Goal: Navigation & Orientation: Find specific page/section

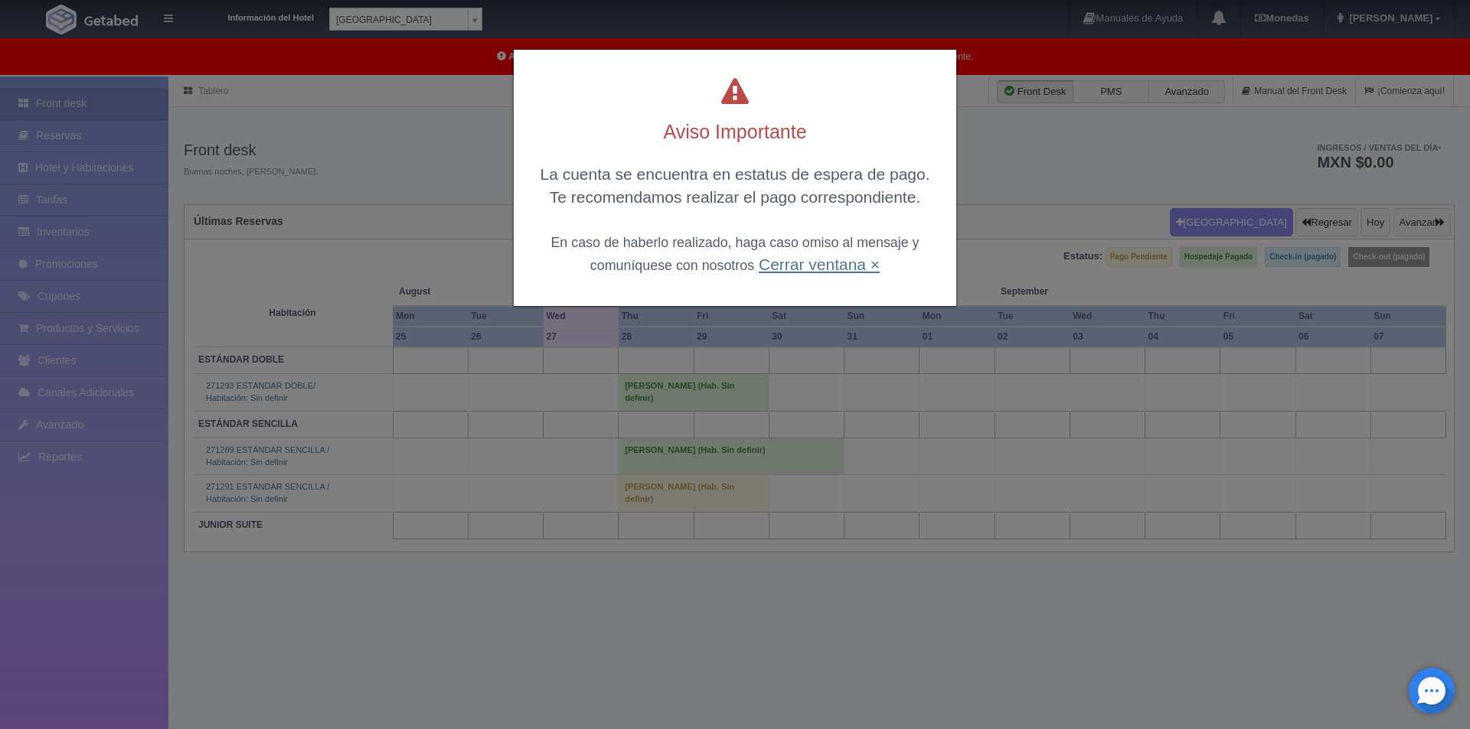
click at [788, 270] on link "Cerrar ventana ×" at bounding box center [819, 265] width 121 height 18
